Goal: Transaction & Acquisition: Purchase product/service

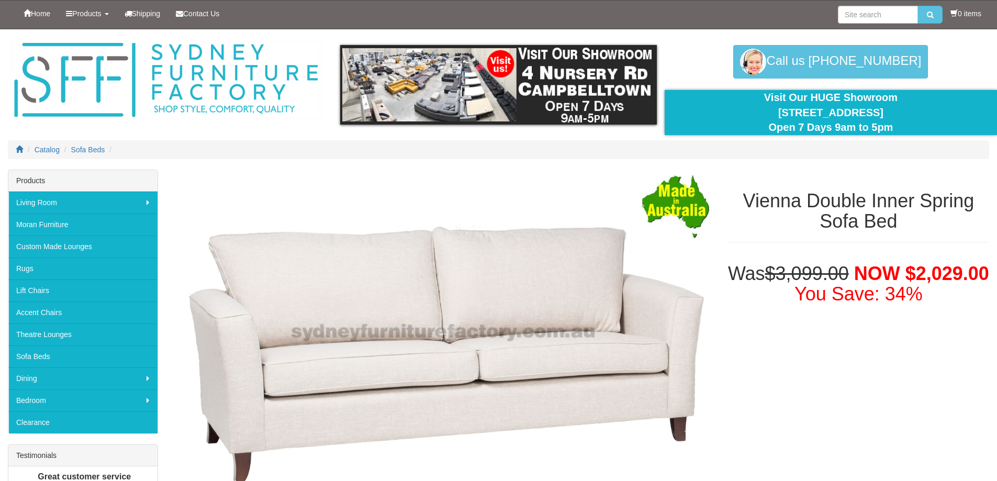
select select "439"
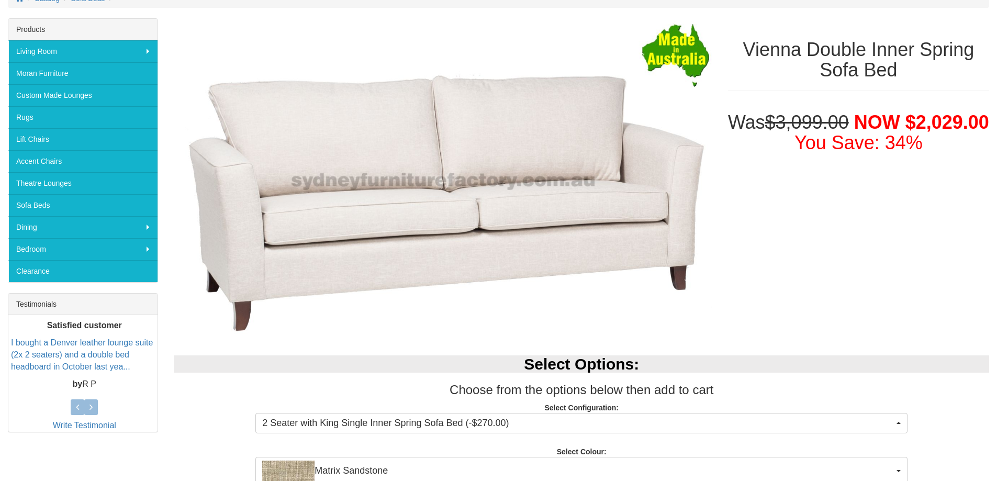
scroll to position [157, 0]
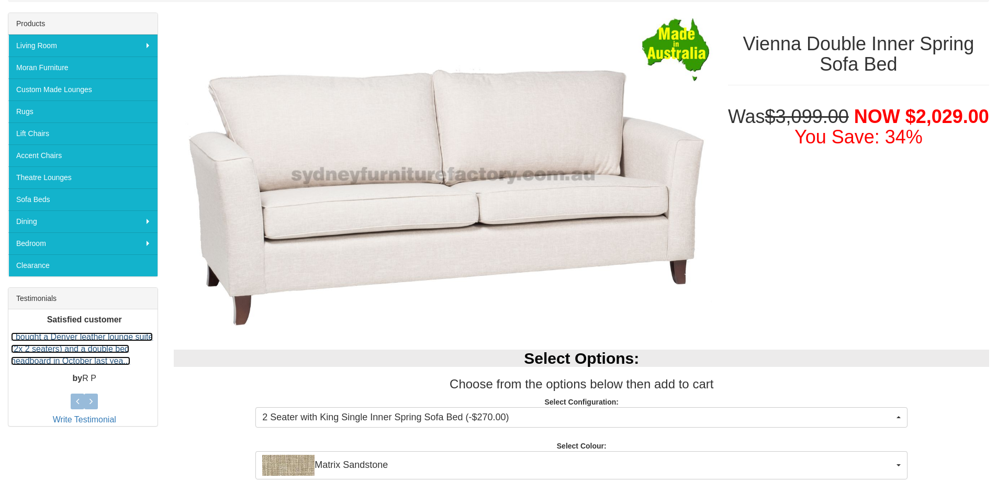
click at [73, 359] on link "I bought a Denver leather lounge suite (2x 2 seaters) and a double bed headboar…" at bounding box center [82, 348] width 142 height 33
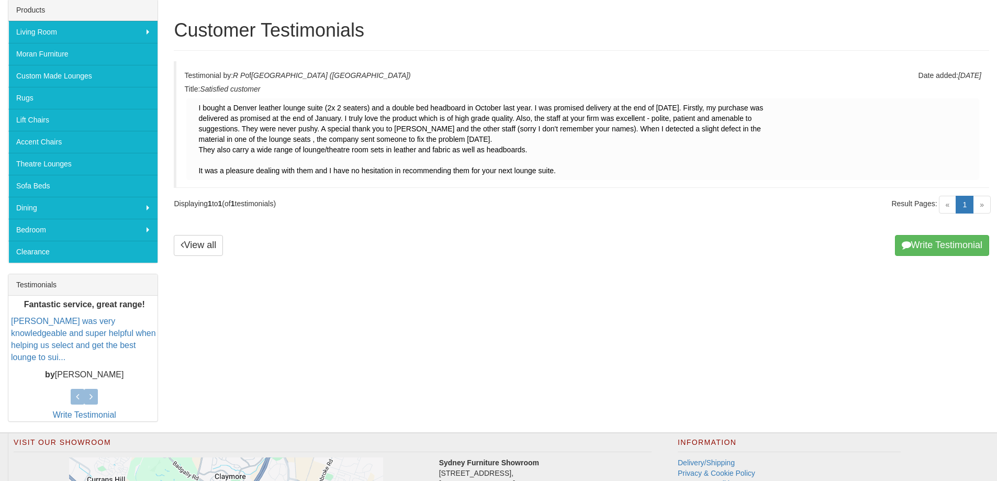
scroll to position [209, 0]
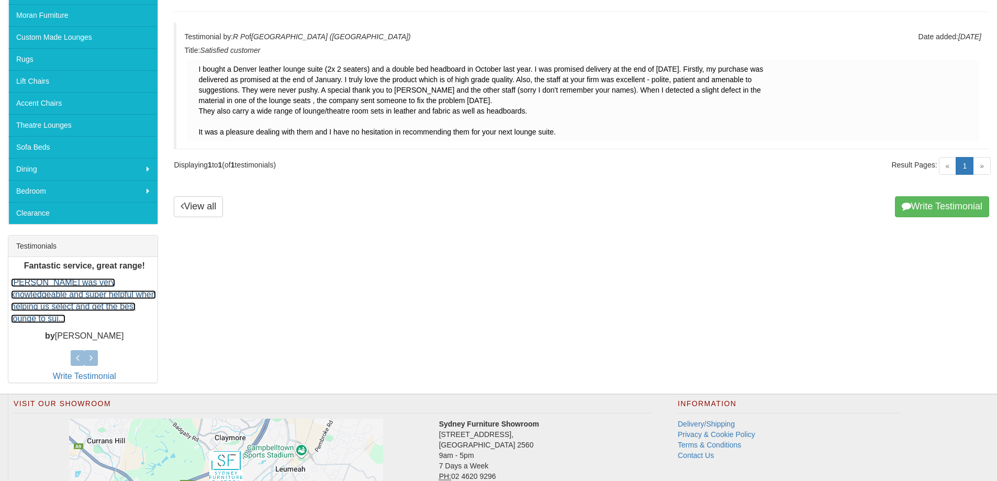
click at [84, 302] on link "Sonia was very knowledgeable and super helpful when helping us select and get t…" at bounding box center [83, 300] width 145 height 45
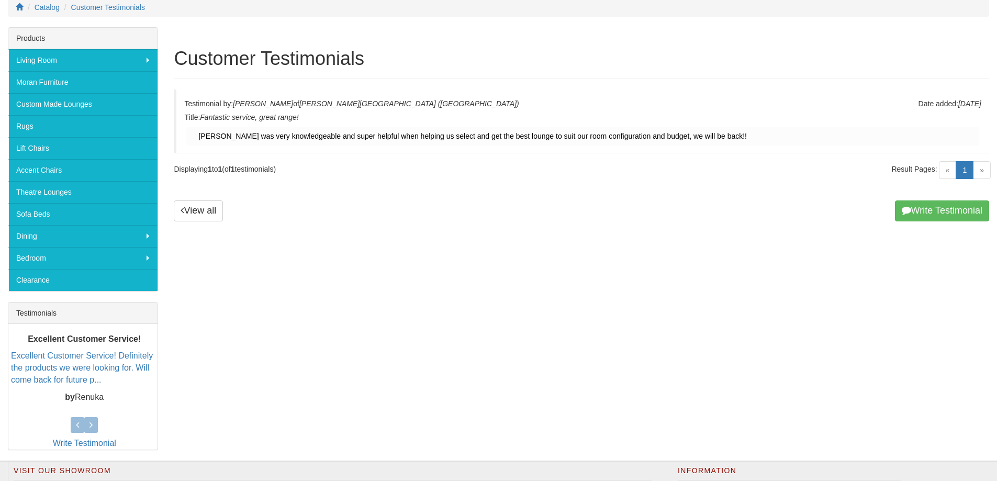
scroll to position [157, 0]
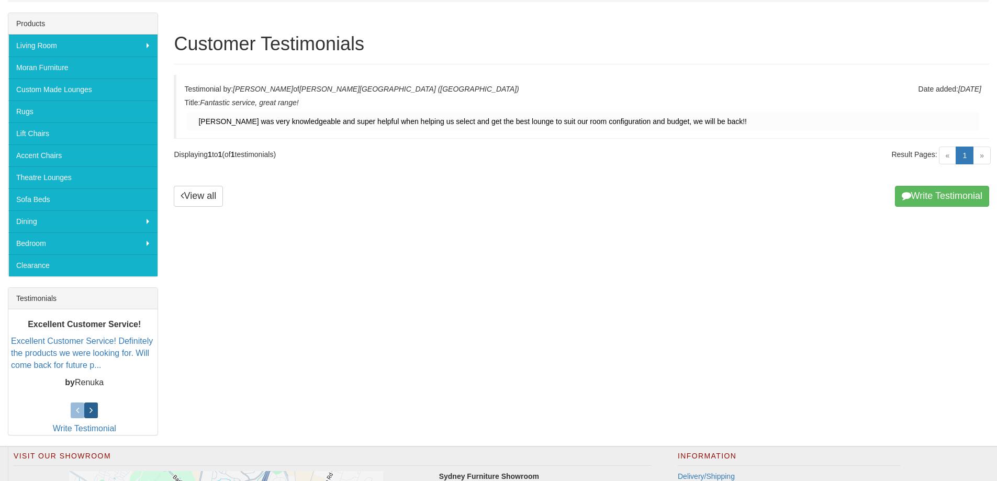
click at [90, 411] on icon at bounding box center [90, 410] width 3 height 9
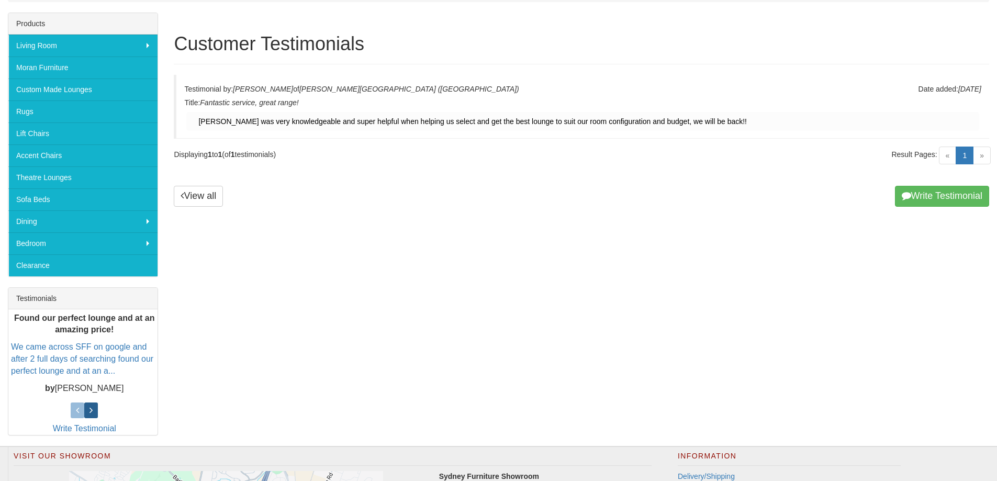
click at [90, 411] on icon at bounding box center [90, 410] width 3 height 9
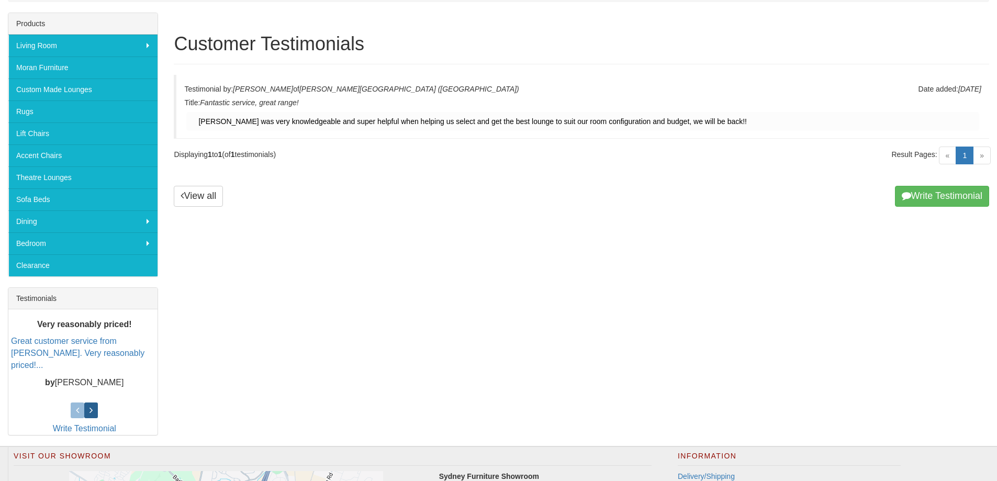
click at [90, 411] on icon at bounding box center [90, 410] width 3 height 9
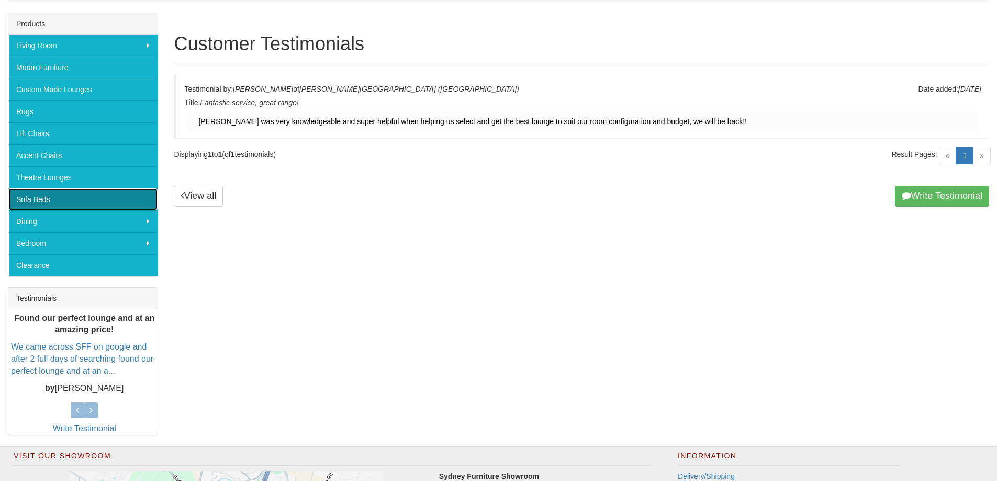
click at [58, 198] on link "Sofa Beds" at bounding box center [82, 199] width 149 height 22
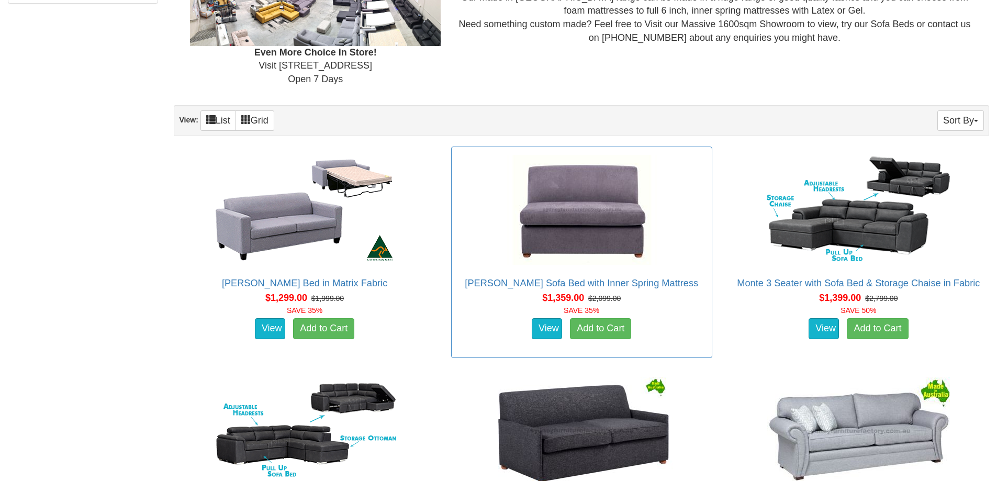
scroll to position [733, 0]
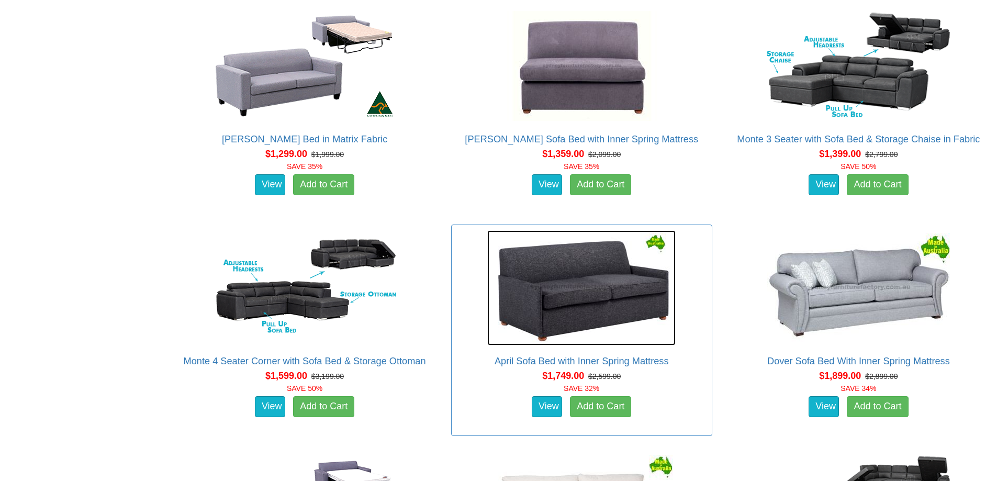
click at [601, 311] on img at bounding box center [581, 287] width 188 height 115
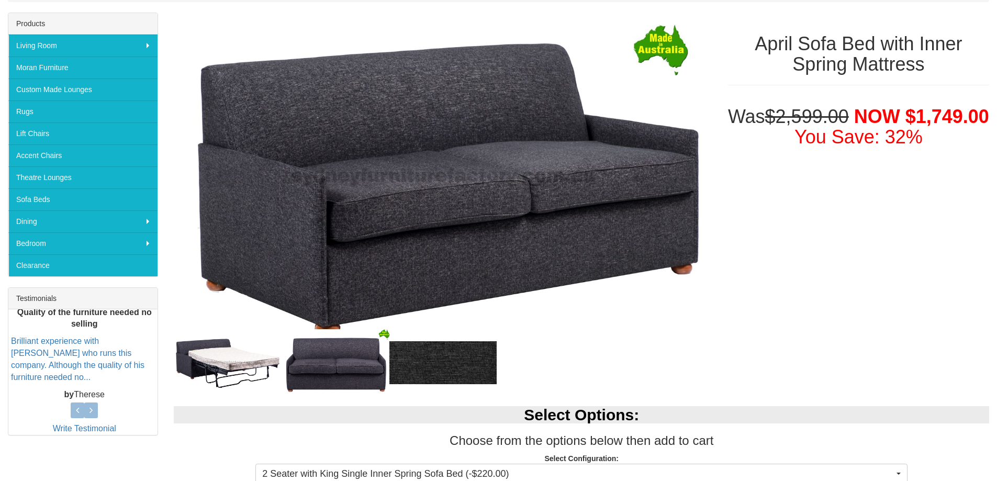
scroll to position [262, 0]
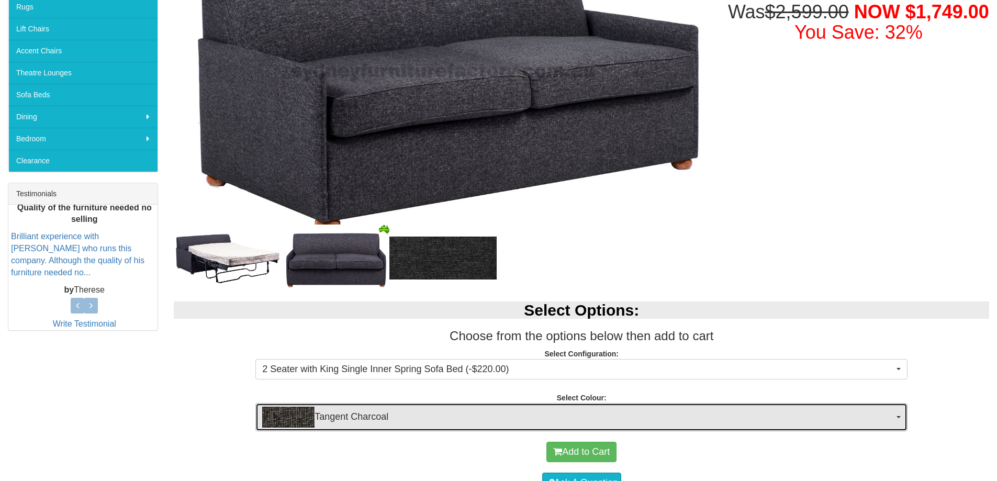
click at [900, 416] on span "button" at bounding box center [899, 417] width 4 height 2
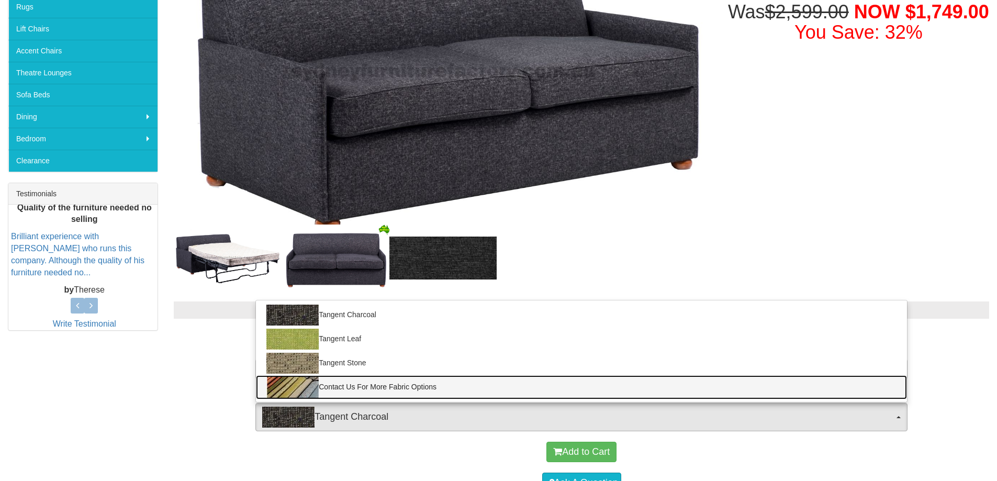
click at [859, 375] on link "Contact Us For More Fabric Options" at bounding box center [581, 387] width 651 height 24
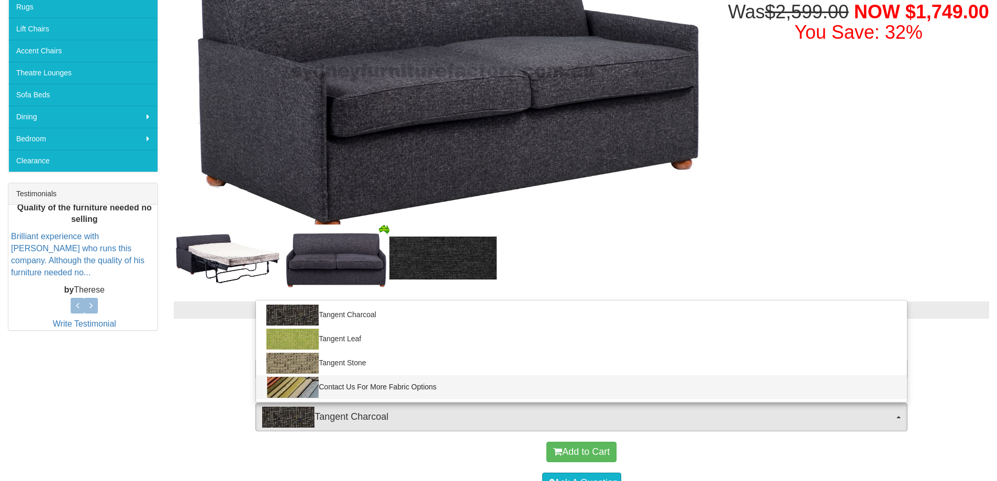
select select "493"
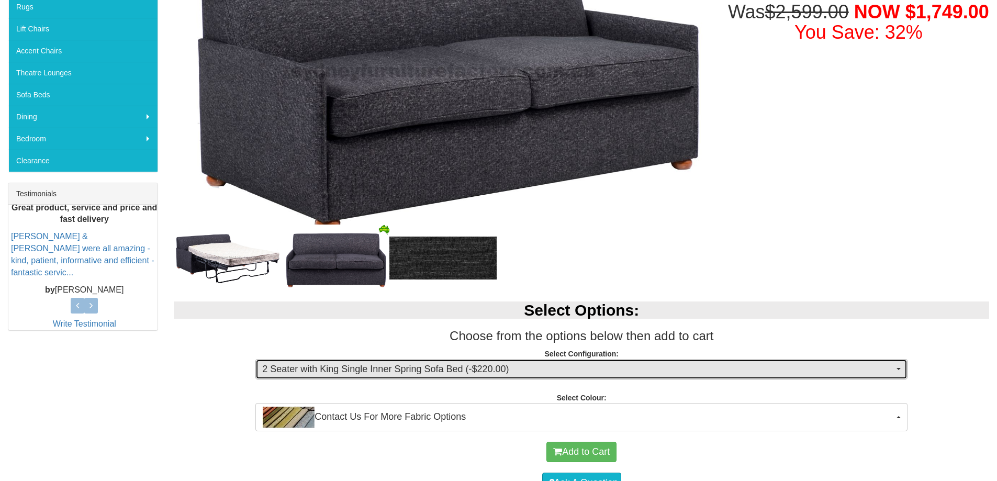
click at [898, 365] on button "2 Seater with King Single Inner Spring Sofa Bed (-$220.00)" at bounding box center [581, 369] width 652 height 21
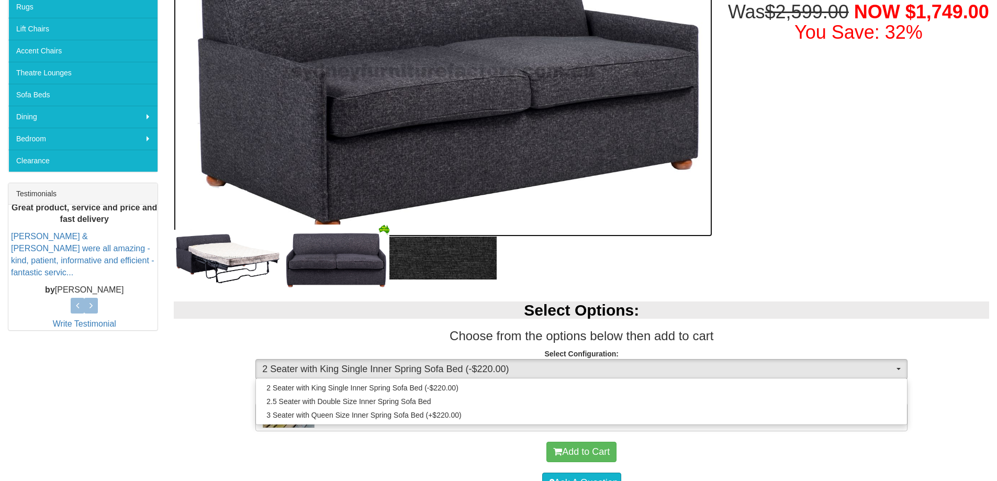
click at [685, 206] on img at bounding box center [443, 72] width 538 height 329
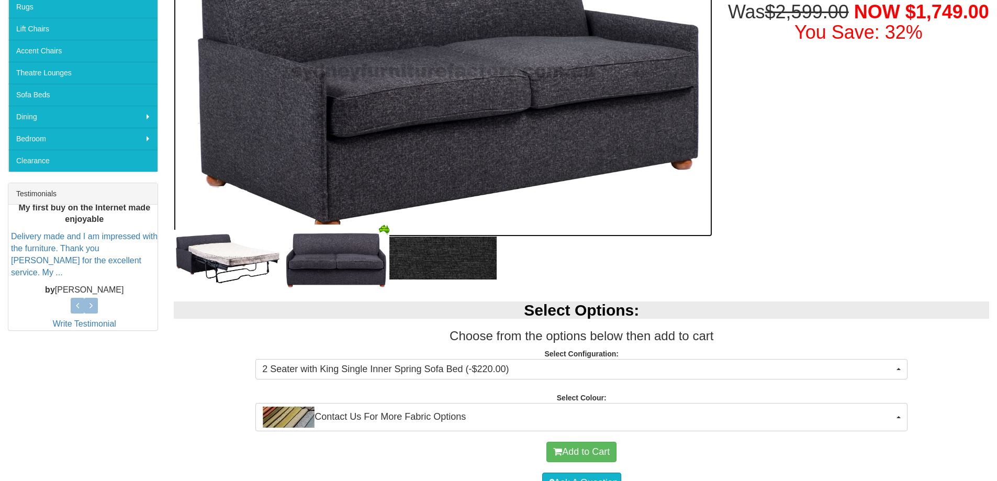
scroll to position [170, 0]
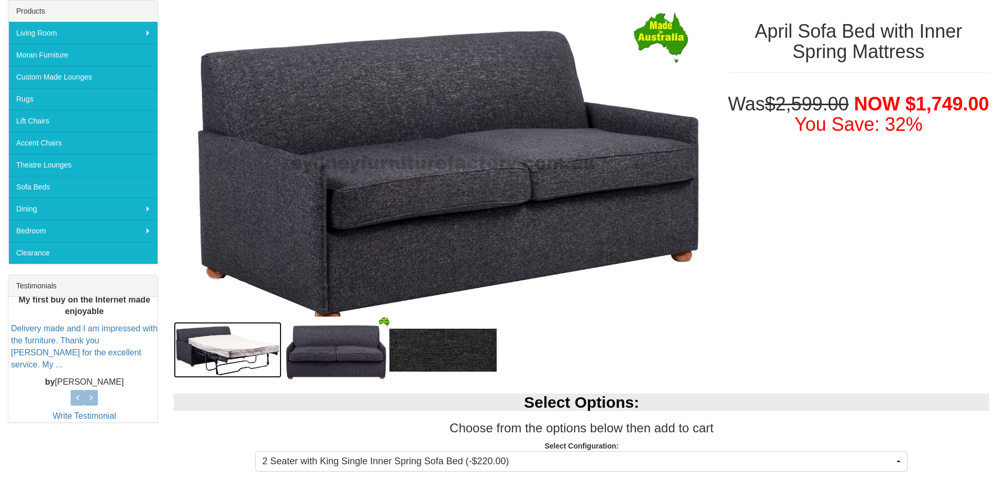
click at [212, 342] on img at bounding box center [228, 350] width 108 height 56
